Goal: Task Accomplishment & Management: Use online tool/utility

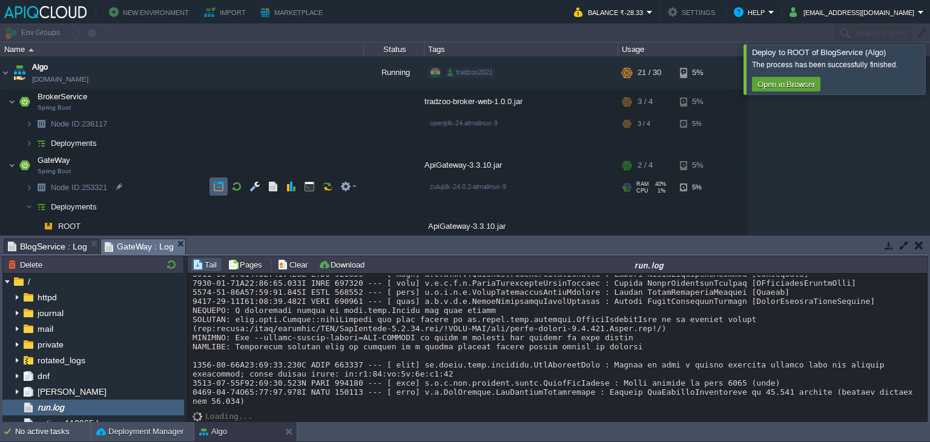
click at [225, 182] on td at bounding box center [219, 186] width 18 height 18
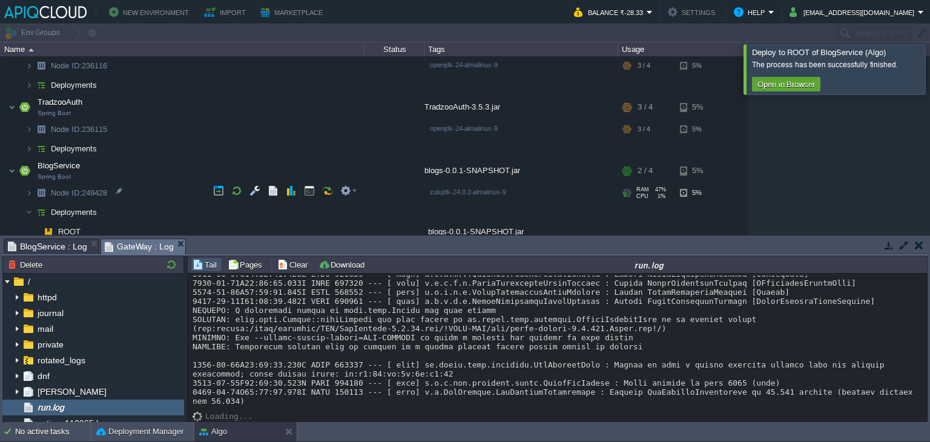
scroll to position [349, 0]
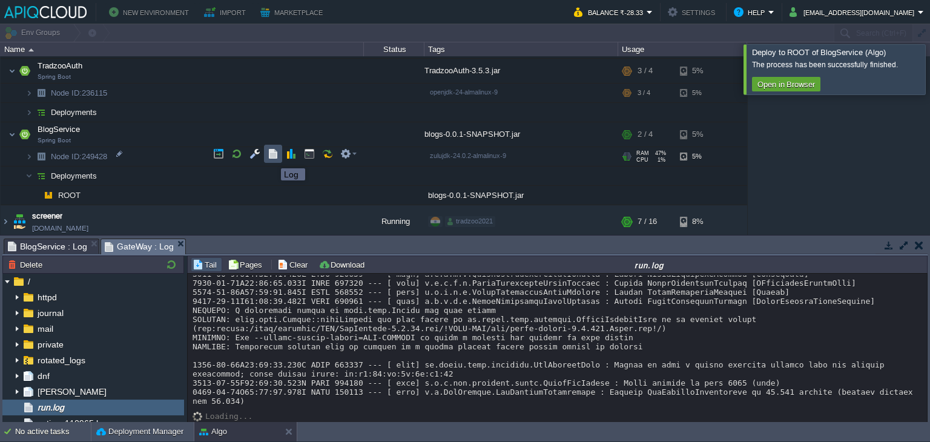
click at [272, 157] on button "button" at bounding box center [273, 153] width 11 height 11
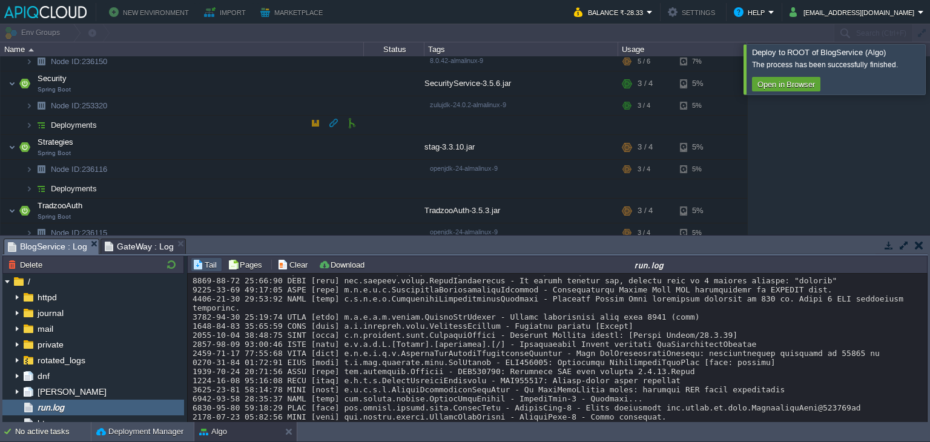
scroll to position [211, 0]
click at [906, 72] on div "The process has been successfully finished. Open in Browser" at bounding box center [838, 75] width 173 height 36
click at [930, 82] on div at bounding box center [945, 69] width 0 height 50
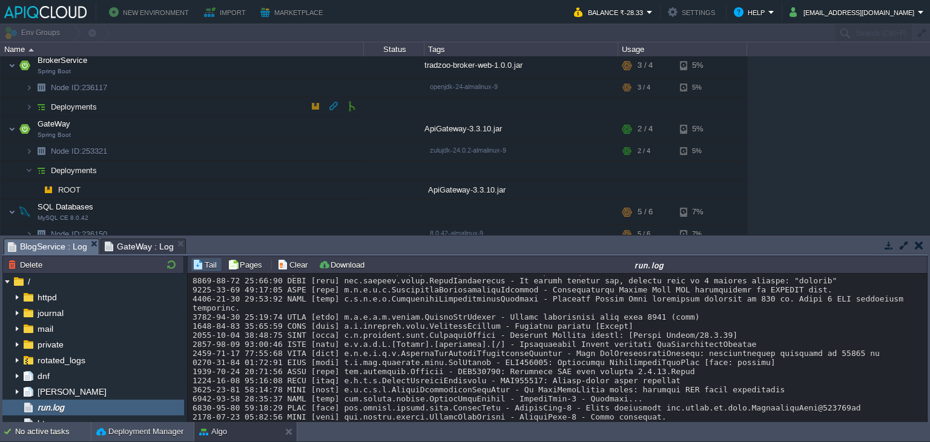
scroll to position [33, 0]
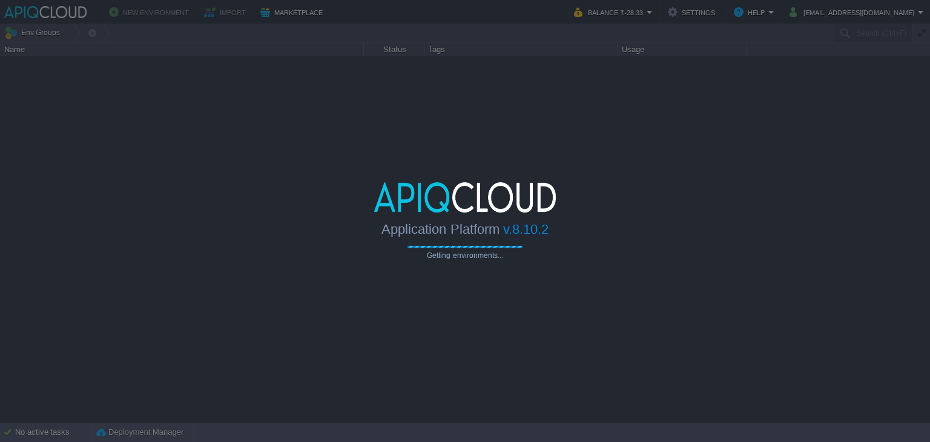
type input "Search (Ctrl+F)"
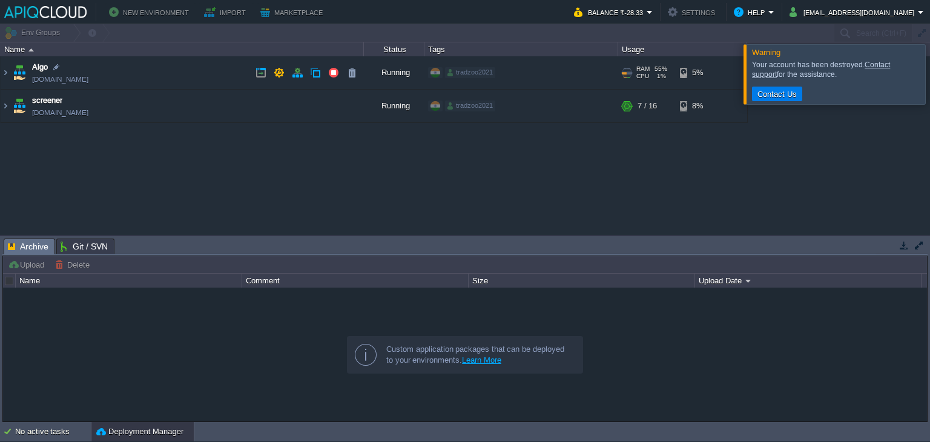
click at [190, 66] on td "Algo env-8797427.in1.apiqcloud.com" at bounding box center [182, 72] width 363 height 33
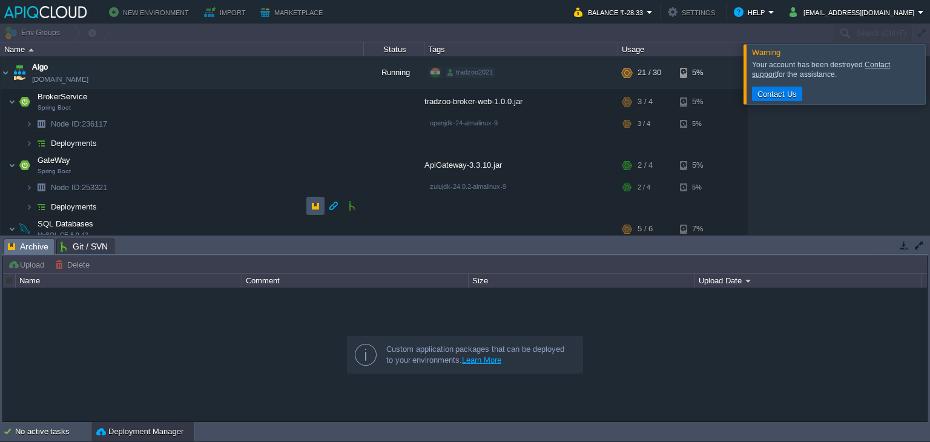
click at [316, 205] on button "button" at bounding box center [315, 205] width 11 height 11
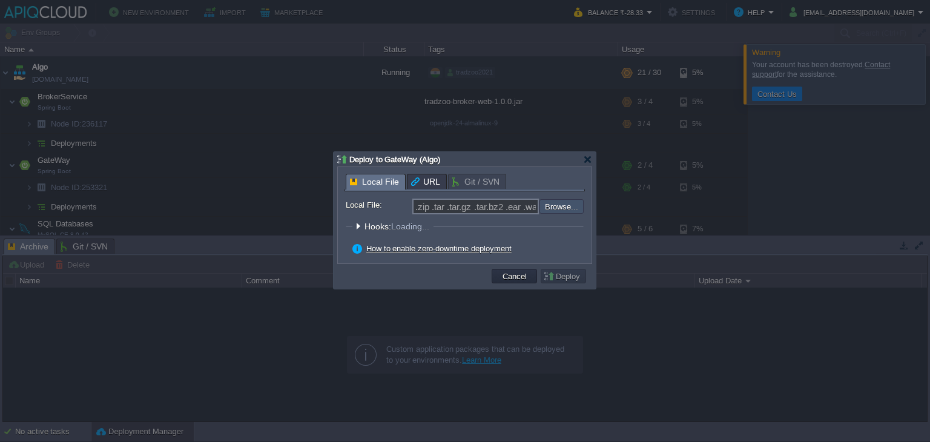
click at [567, 210] on input "file" at bounding box center [507, 206] width 153 height 15
type input "C:\fakepath\ApiGateway-3.3.10.jar"
click at [561, 274] on button "Deploy" at bounding box center [563, 276] width 41 height 11
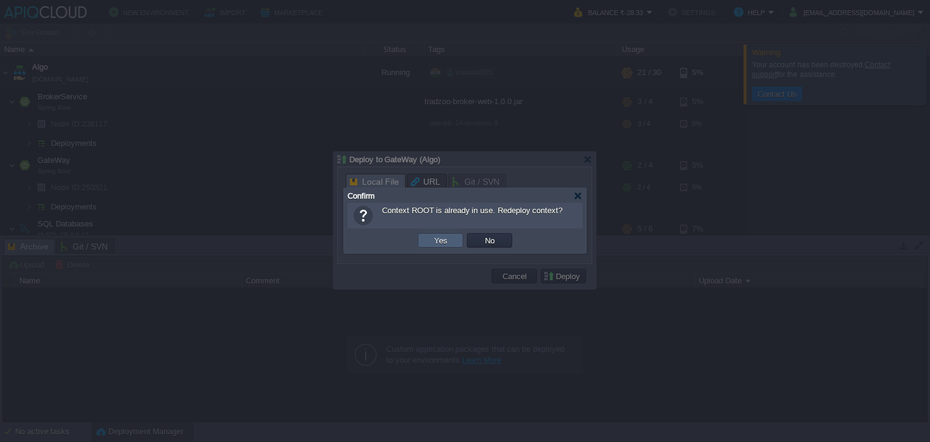
click at [455, 244] on td "Yes" at bounding box center [440, 240] width 45 height 15
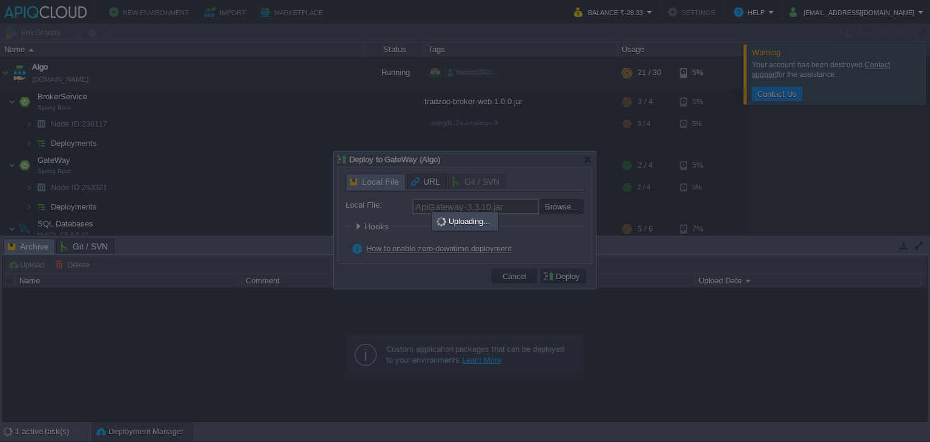
type input ".zip .tar .tar.gz .tar.bz2 .ear .war .jar"
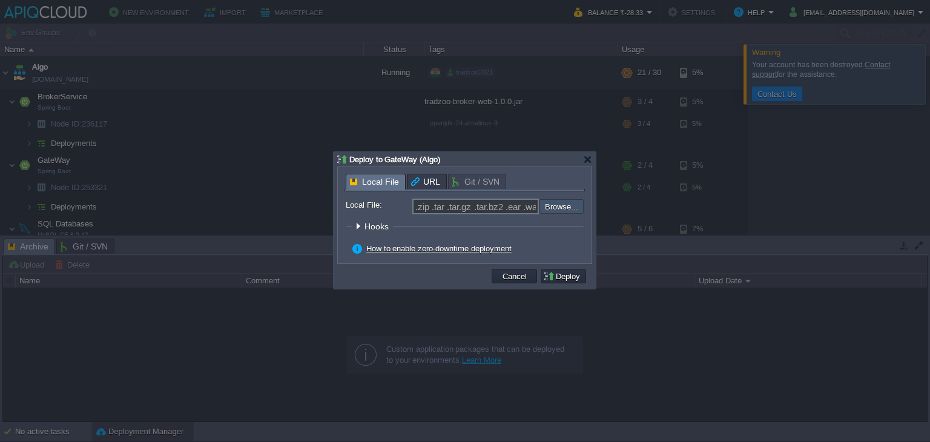
click at [572, 211] on input "file" at bounding box center [507, 205] width 153 height 13
type input "C:\fakepath\ApiGateway-3.3.10.jar"
type input "ApiGateway-3.3.10.jar"
click at [577, 280] on button "Deploy" at bounding box center [563, 276] width 41 height 11
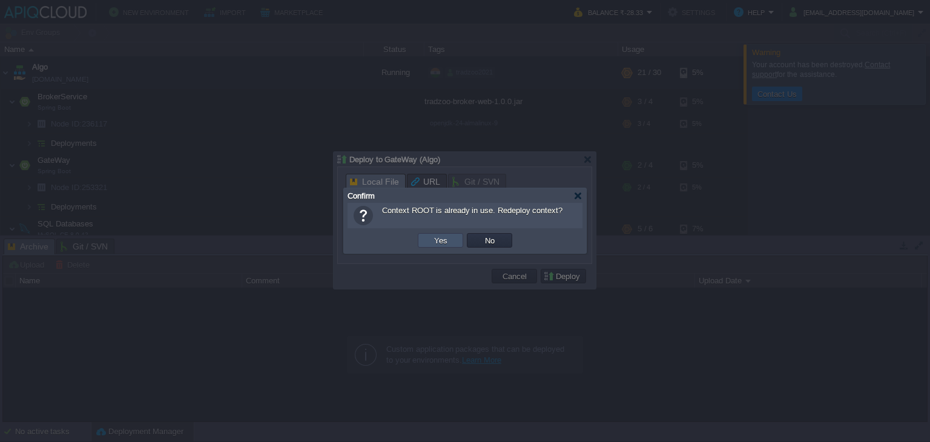
click at [437, 240] on button "Yes" at bounding box center [441, 240] width 21 height 11
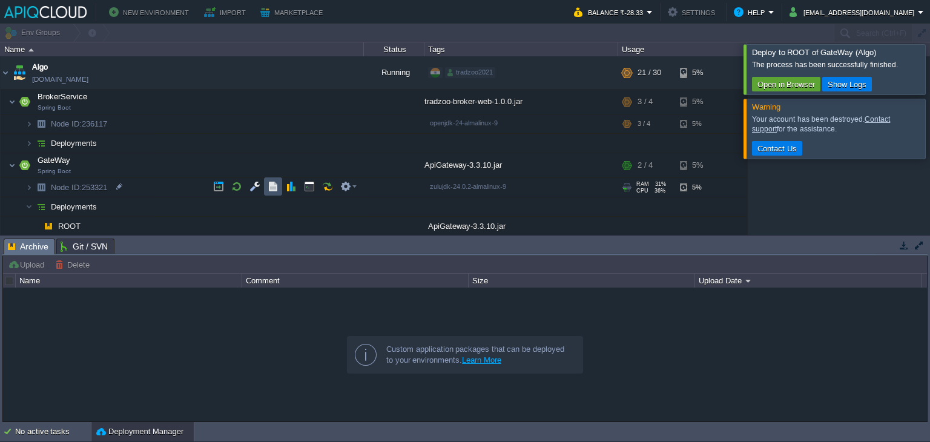
click at [268, 189] on button "button" at bounding box center [273, 186] width 11 height 11
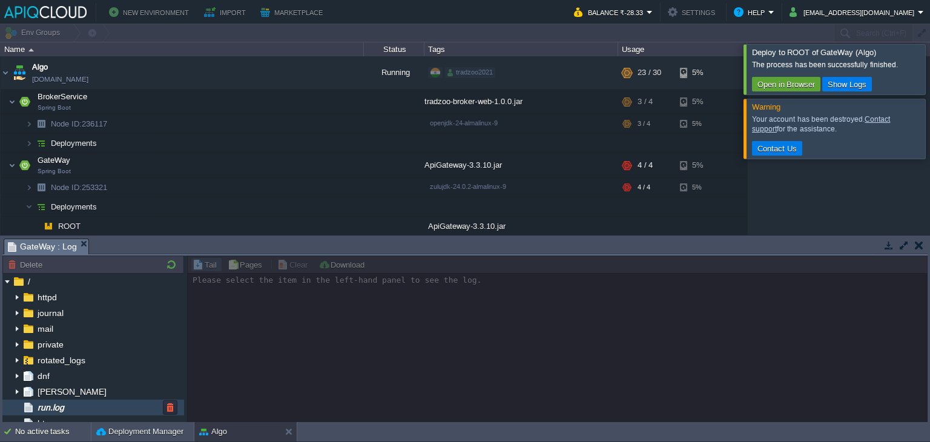
click at [98, 408] on div "run.log" at bounding box center [93, 408] width 182 height 16
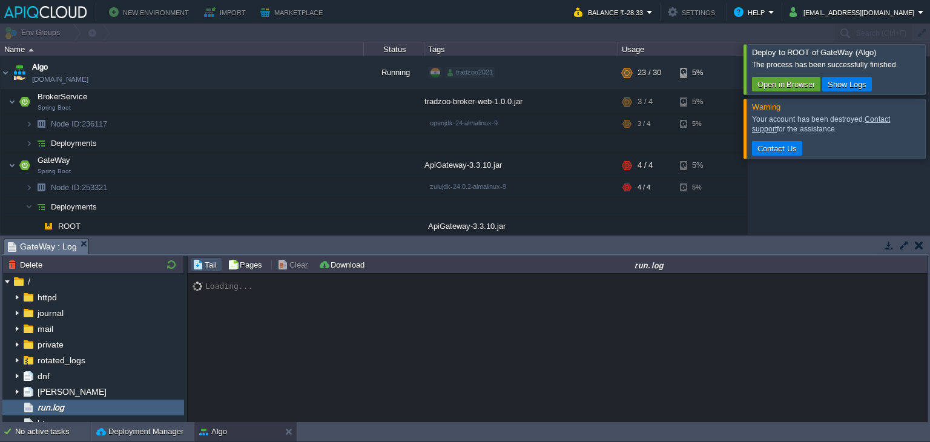
scroll to position [7134, 0]
